Goal: Task Accomplishment & Management: Use online tool/utility

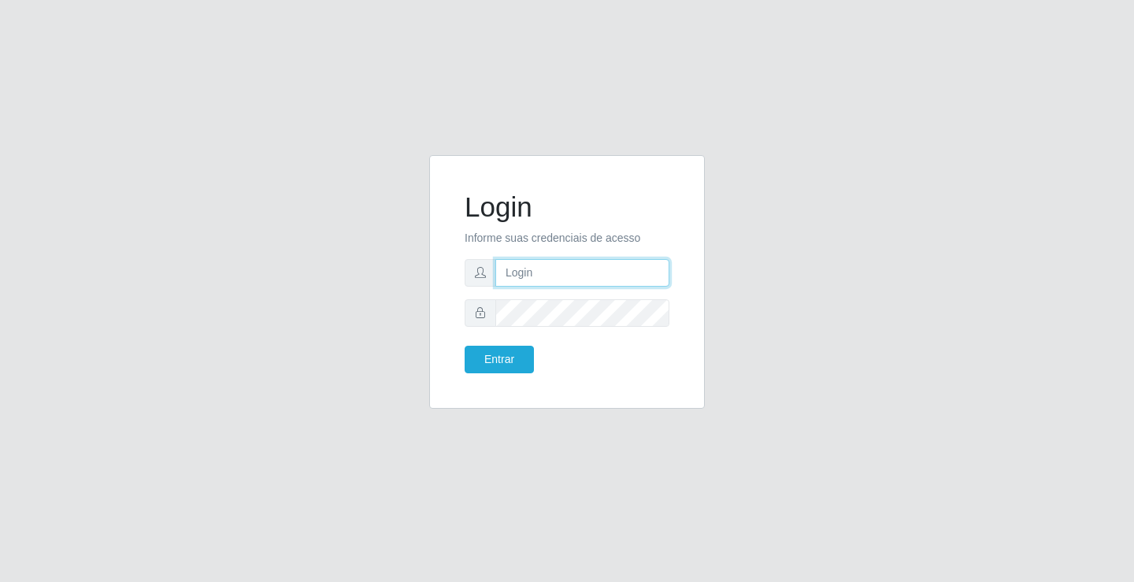
click at [507, 269] on input "text" at bounding box center [582, 273] width 174 height 28
type input "[PERSON_NAME]"
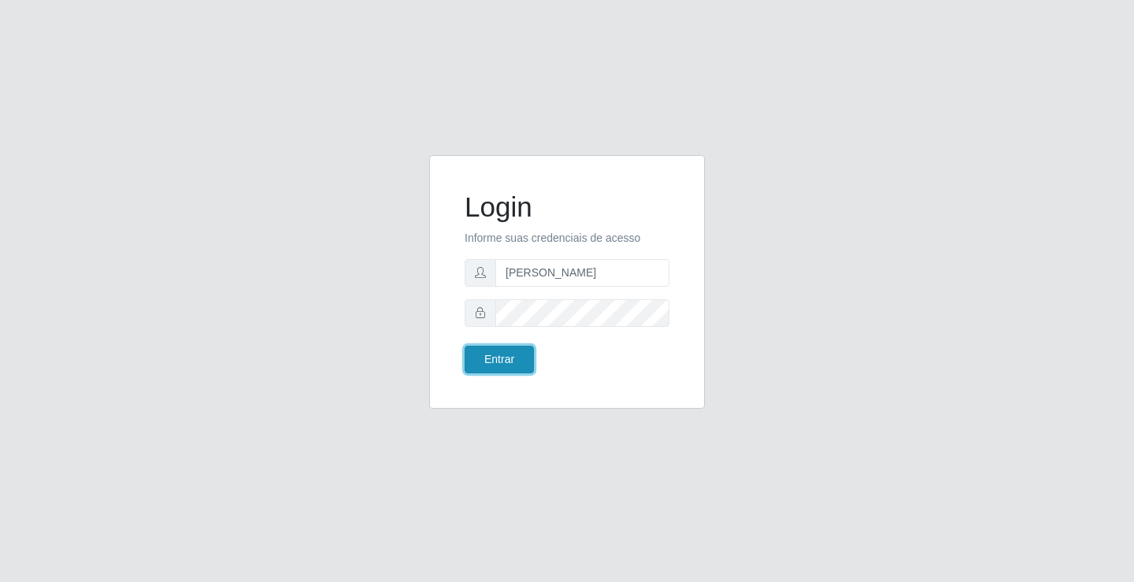
click at [520, 359] on button "Entrar" at bounding box center [499, 360] width 69 height 28
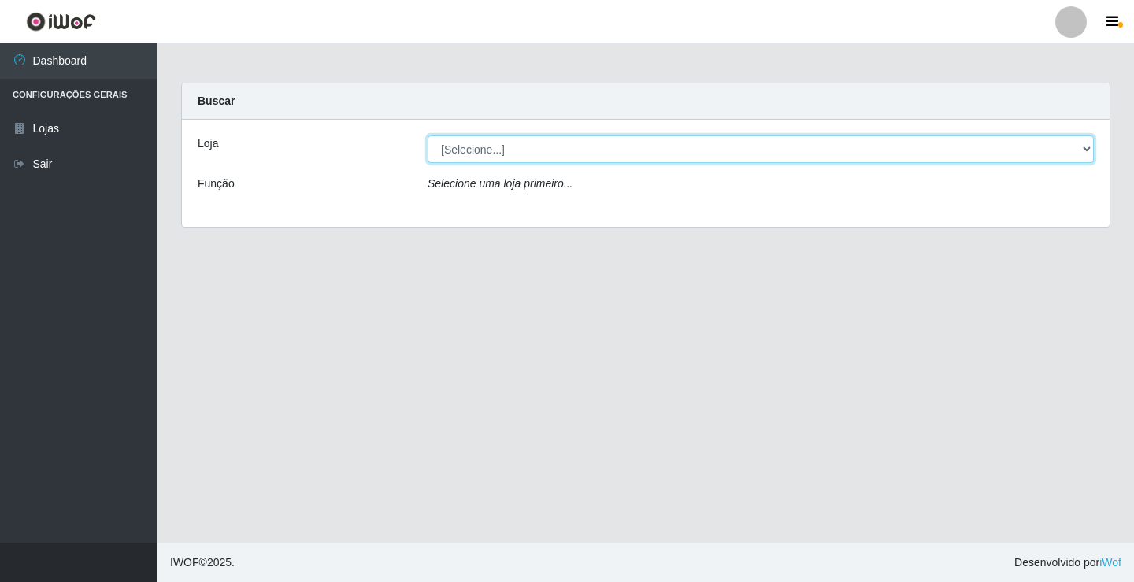
click at [525, 146] on select "[Selecione...] Ideal - Conceição" at bounding box center [761, 149] width 666 height 28
select select "231"
click at [428, 135] on select "[Selecione...] Ideal - Conceição" at bounding box center [761, 149] width 666 height 28
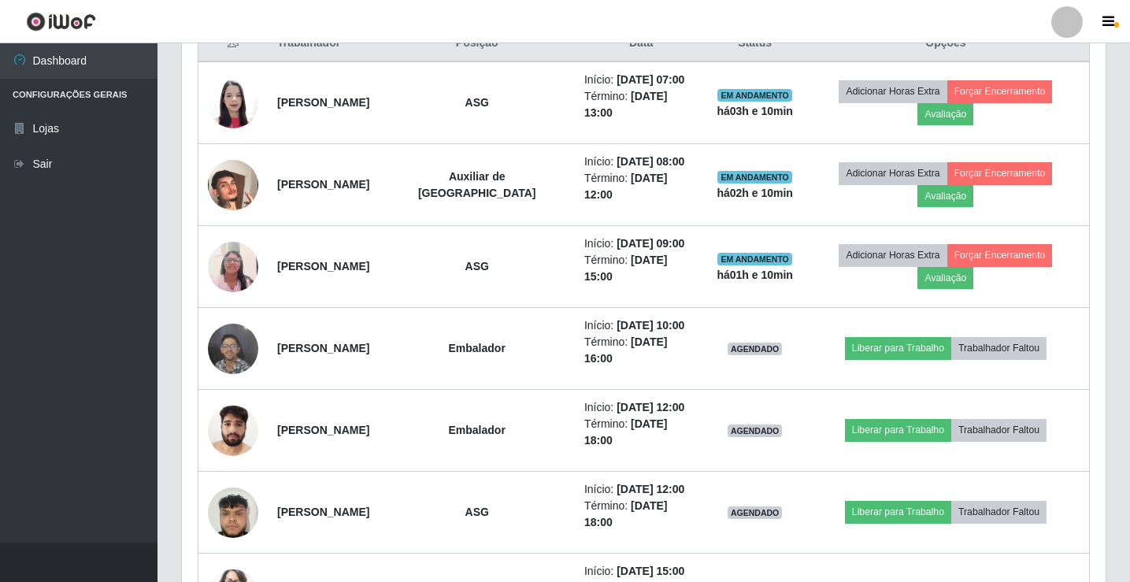
scroll to position [630, 0]
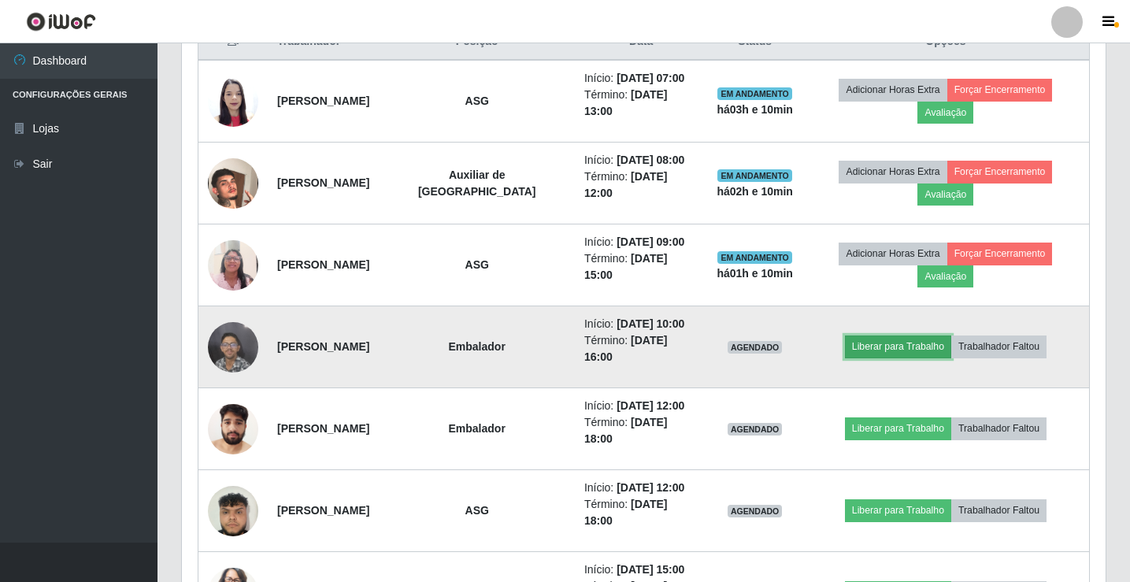
click at [899, 351] on button "Liberar para Trabalho" at bounding box center [898, 347] width 106 height 22
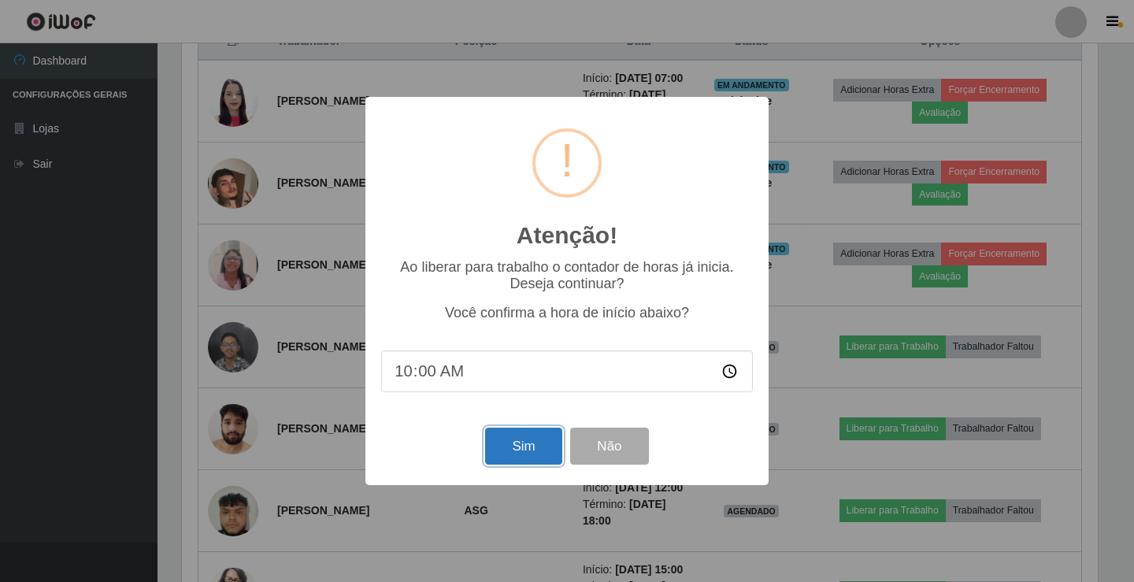
click at [507, 448] on button "Sim" at bounding box center [523, 446] width 76 height 37
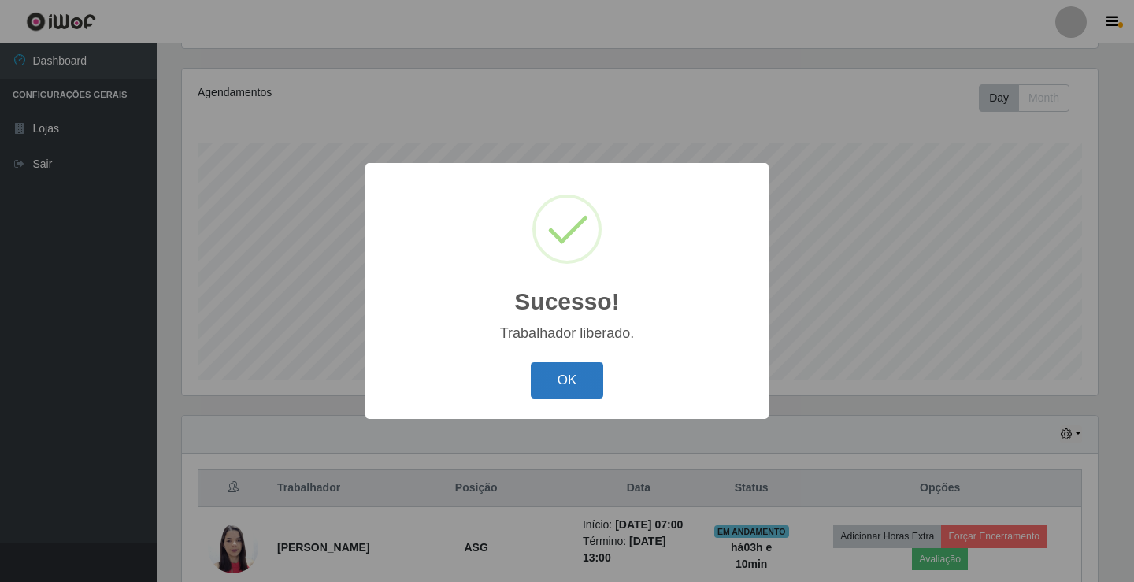
click at [533, 393] on button "OK" at bounding box center [567, 380] width 73 height 37
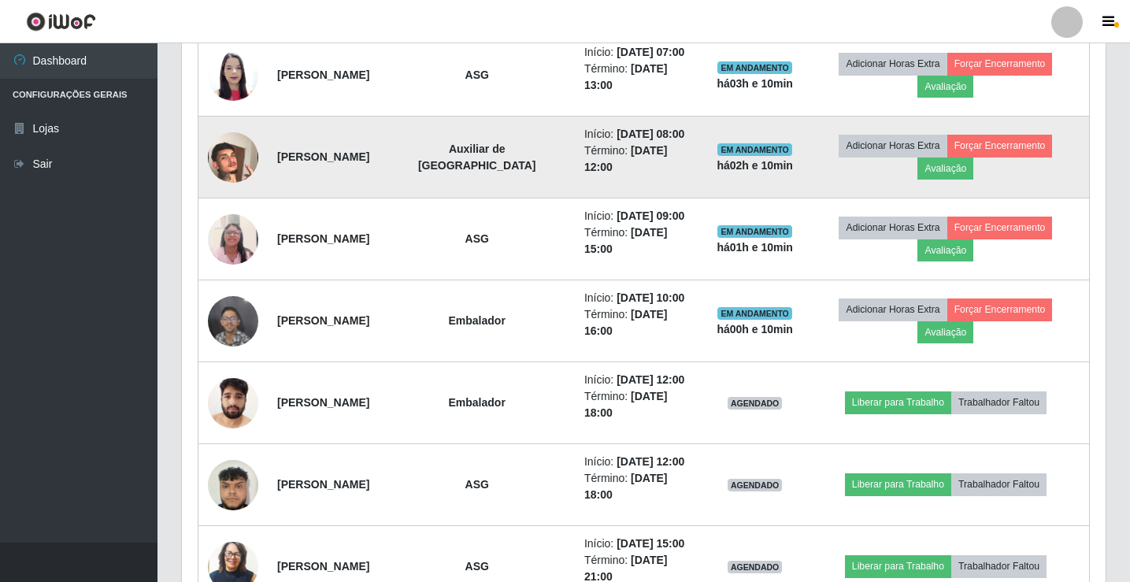
scroll to position [735, 0]
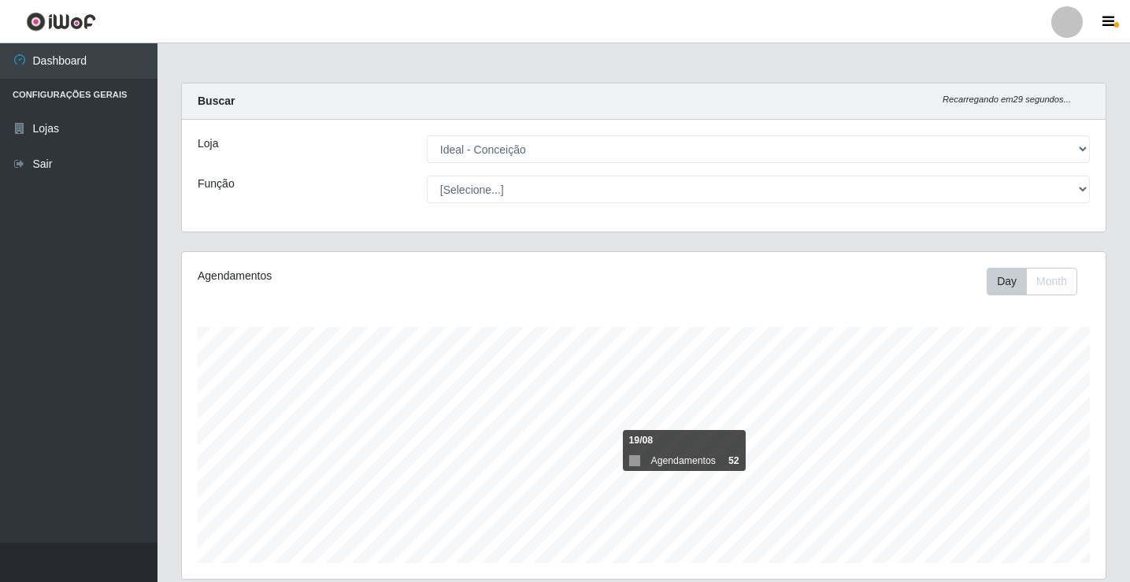
select select "231"
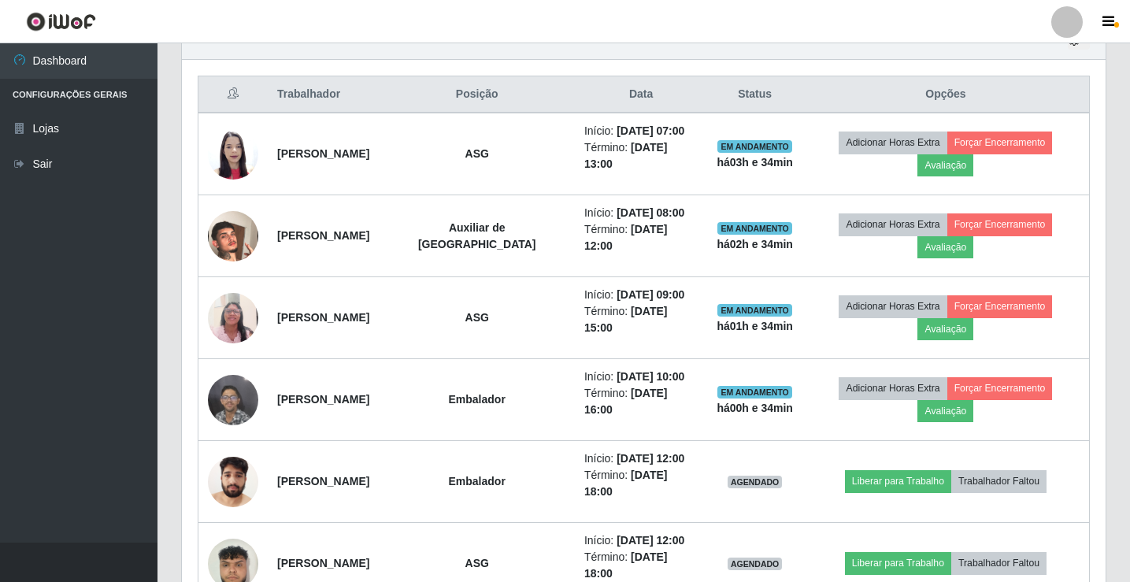
scroll to position [327, 924]
